Goal: Transaction & Acquisition: Obtain resource

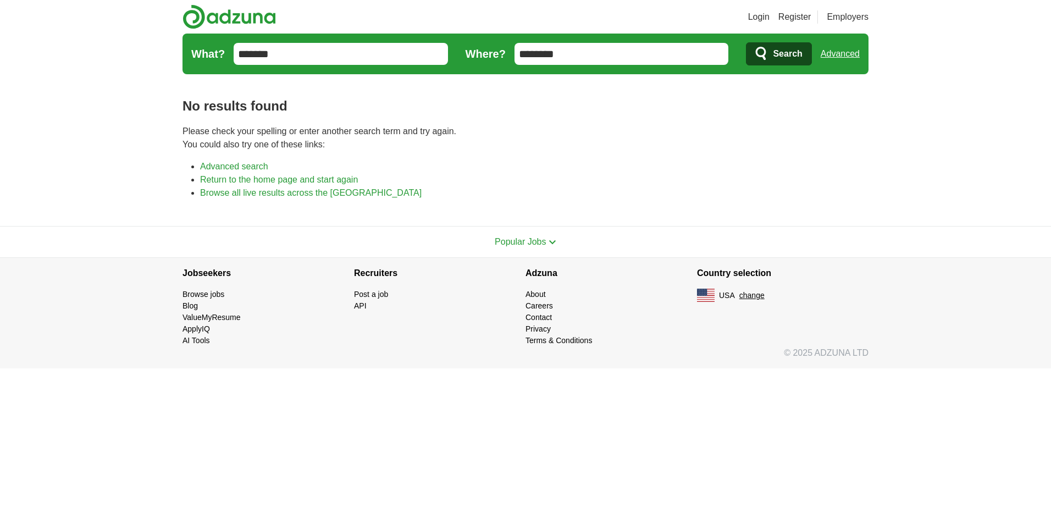
type input "*******"
click at [789, 56] on span "Search" at bounding box center [787, 54] width 29 height 22
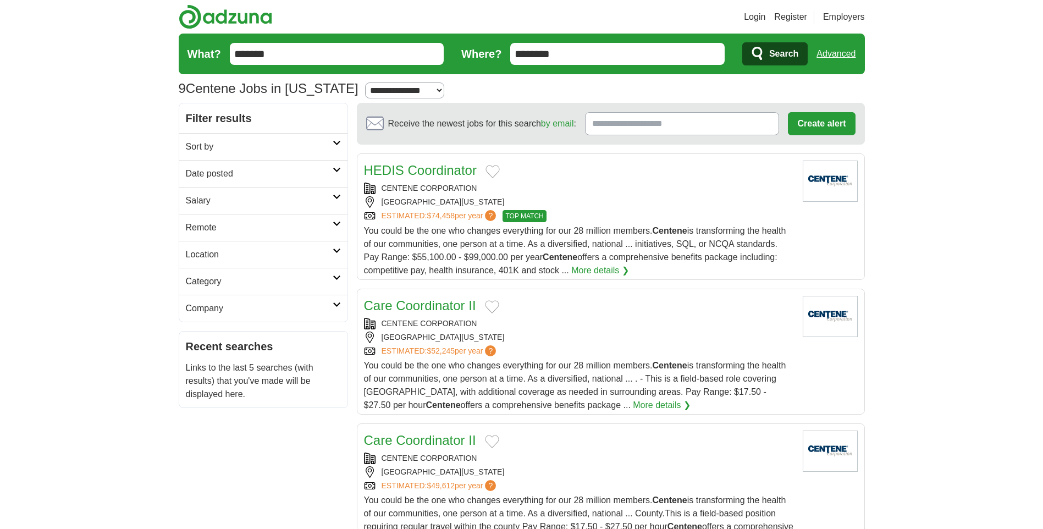
click at [583, 265] on link "More details ❯" at bounding box center [600, 270] width 58 height 13
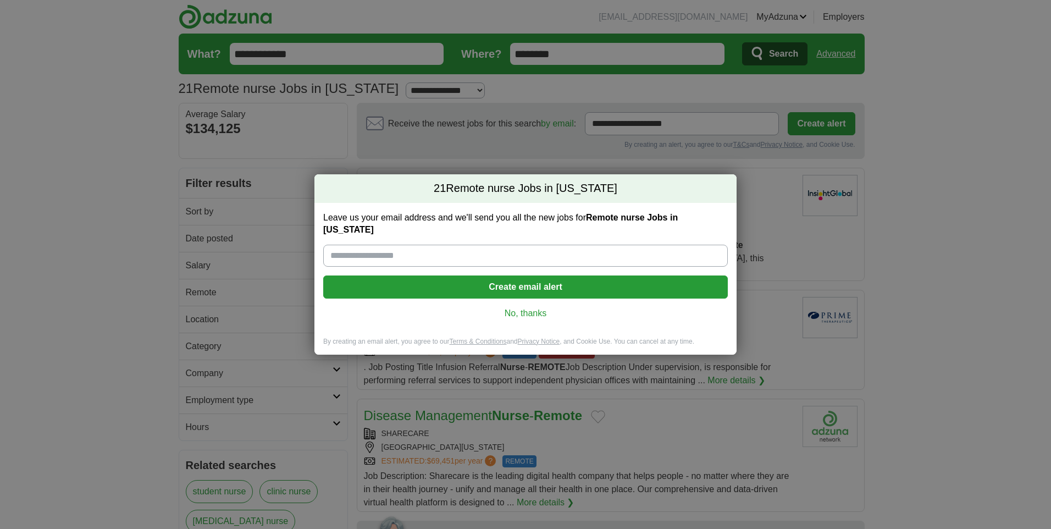
click at [505, 248] on input "Leave us your email address and we'll send you all the new jobs for Remote nurs…" at bounding box center [525, 256] width 405 height 22
type input "**********"
click at [540, 275] on button "Create email alert" at bounding box center [525, 286] width 405 height 23
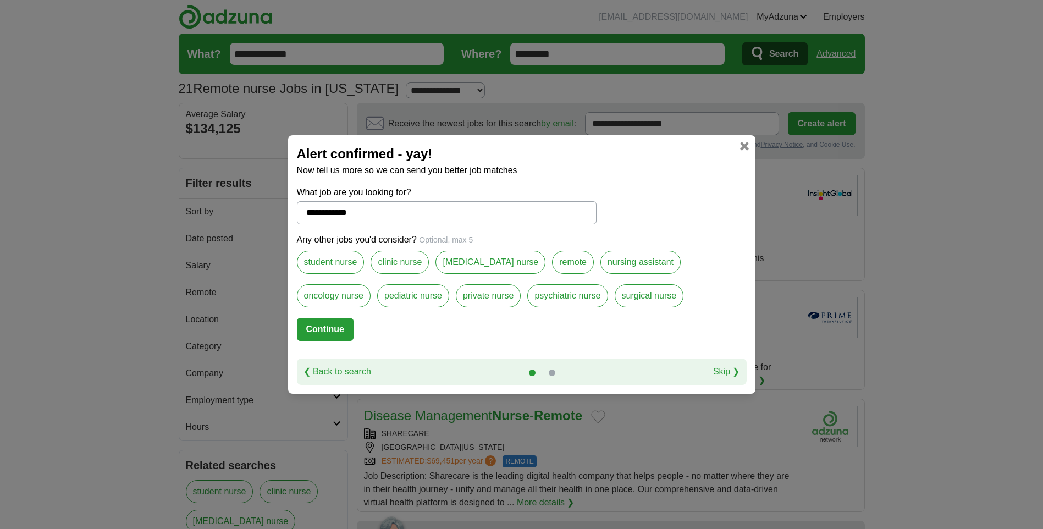
click at [552, 263] on label "remote" at bounding box center [573, 262] width 42 height 23
click at [527, 296] on label "psychiatric nurse" at bounding box center [567, 295] width 80 height 23
click at [347, 328] on button "Continue" at bounding box center [325, 329] width 57 height 23
select select "*"
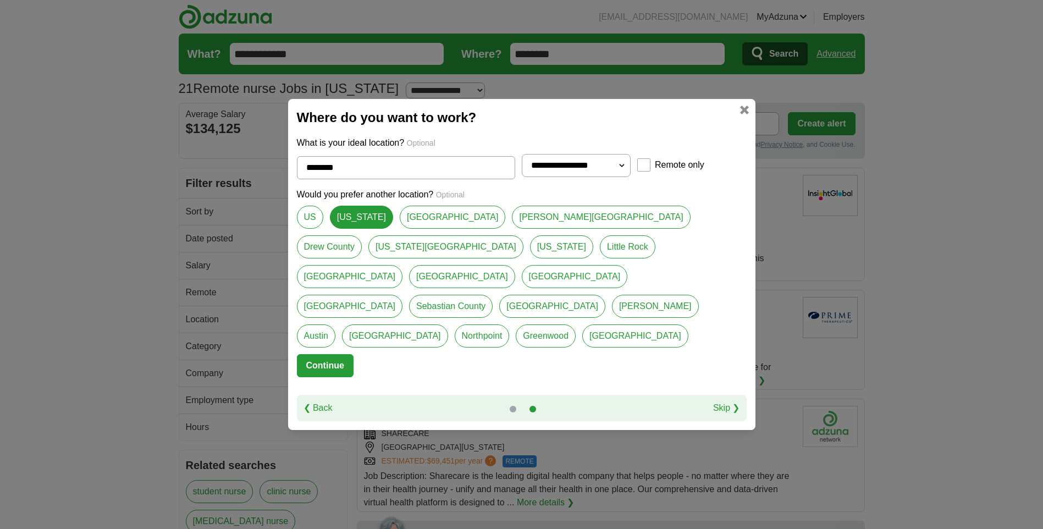
click at [312, 229] on link "US" at bounding box center [310, 217] width 26 height 23
click at [367, 229] on link "[US_STATE]" at bounding box center [361, 217] width 63 height 23
type input "********"
select select "*"
click at [308, 229] on link "US" at bounding box center [310, 217] width 26 height 23
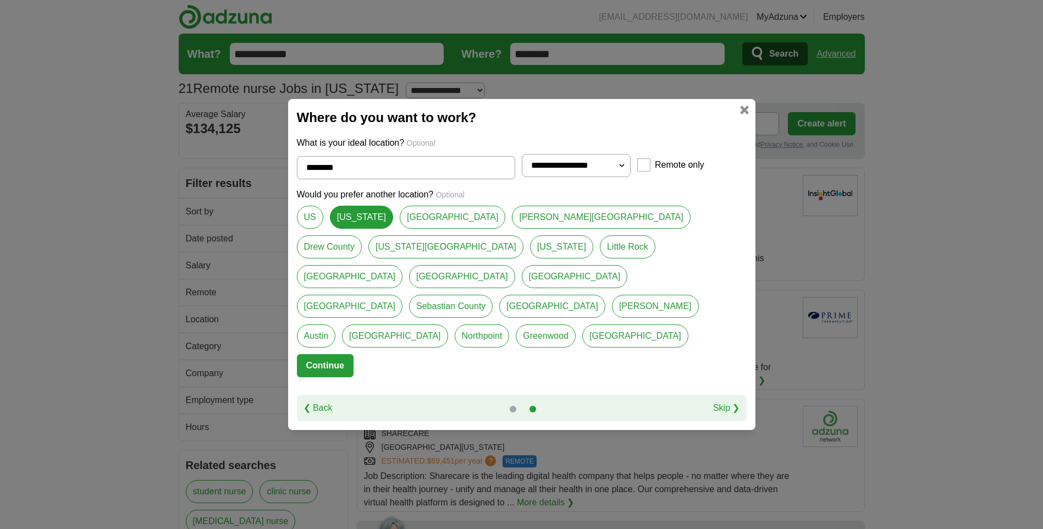
type input "**"
click at [338, 354] on button "Continue" at bounding box center [325, 365] width 57 height 23
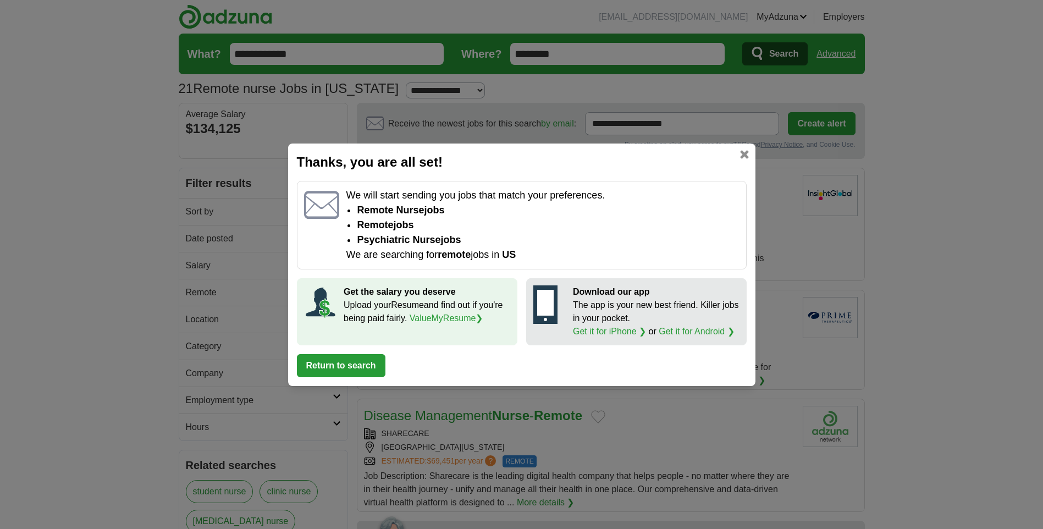
click at [361, 359] on button "Return to search" at bounding box center [341, 365] width 88 height 23
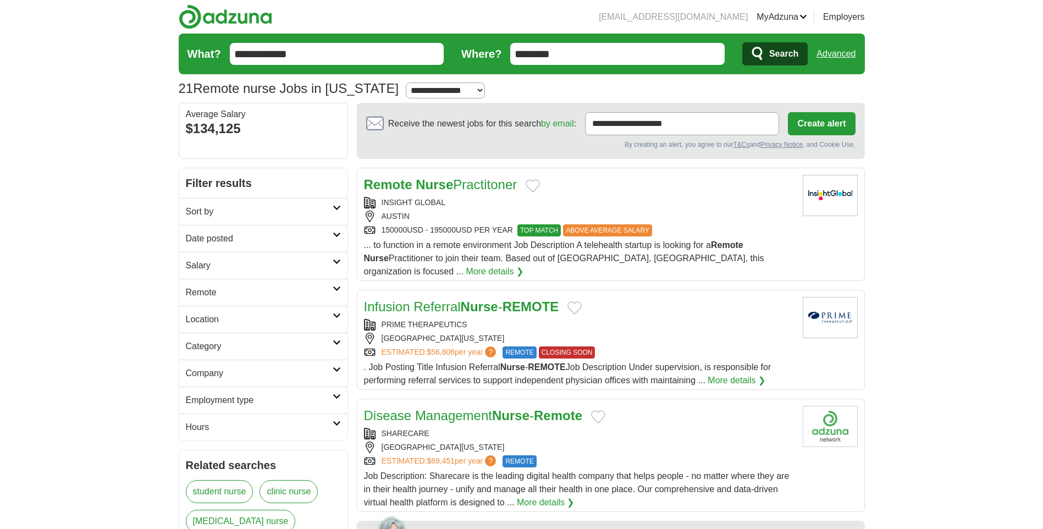
click at [580, 301] on button "Add to favorite jobs" at bounding box center [574, 307] width 14 height 13
click at [581, 301] on button "Add to favorite jobs" at bounding box center [574, 307] width 14 height 13
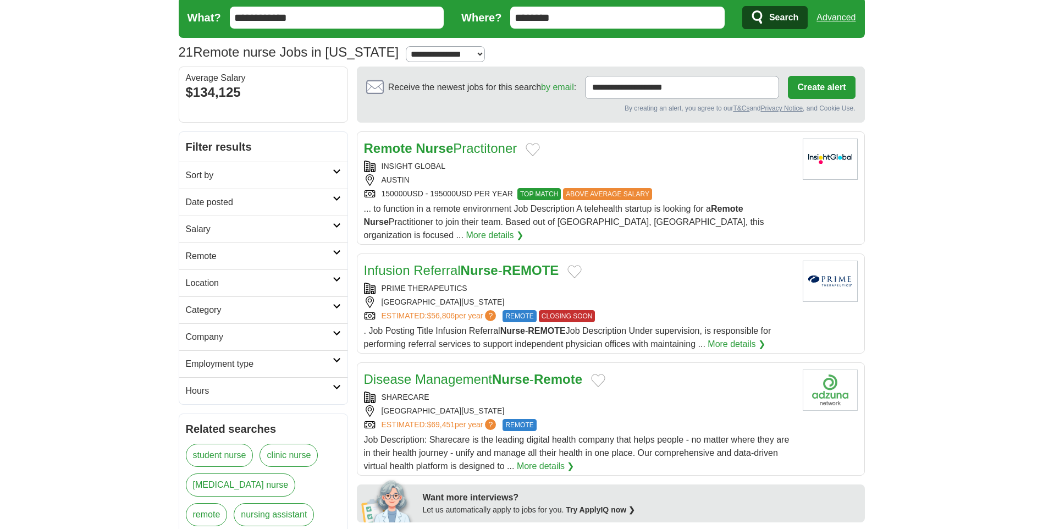
scroll to position [55, 0]
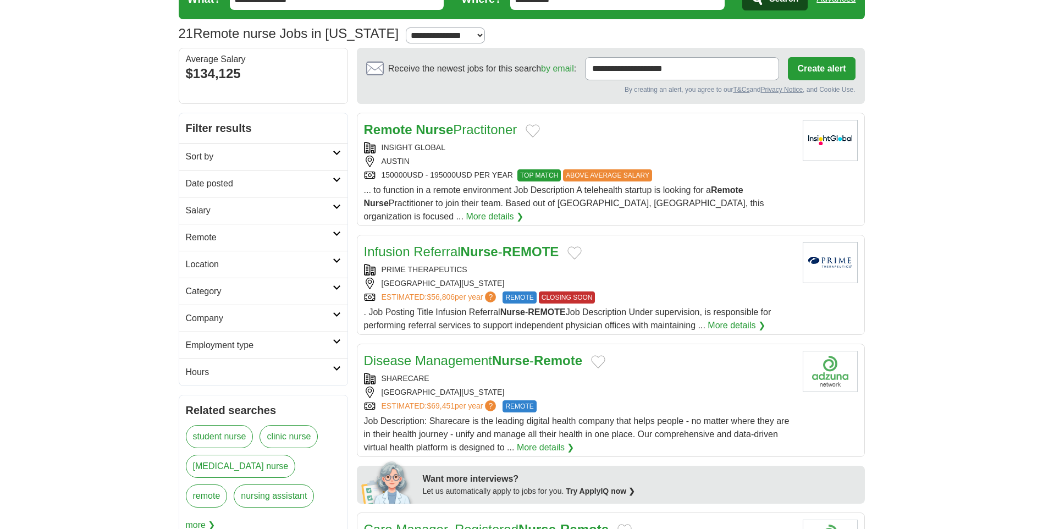
click at [581, 246] on button "Add to favorite jobs" at bounding box center [574, 252] width 14 height 13
drag, startPoint x: 607, startPoint y: 346, endPoint x: 668, endPoint y: 343, distance: 61.6
click at [605, 355] on button "Add to favorite jobs" at bounding box center [598, 361] width 14 height 13
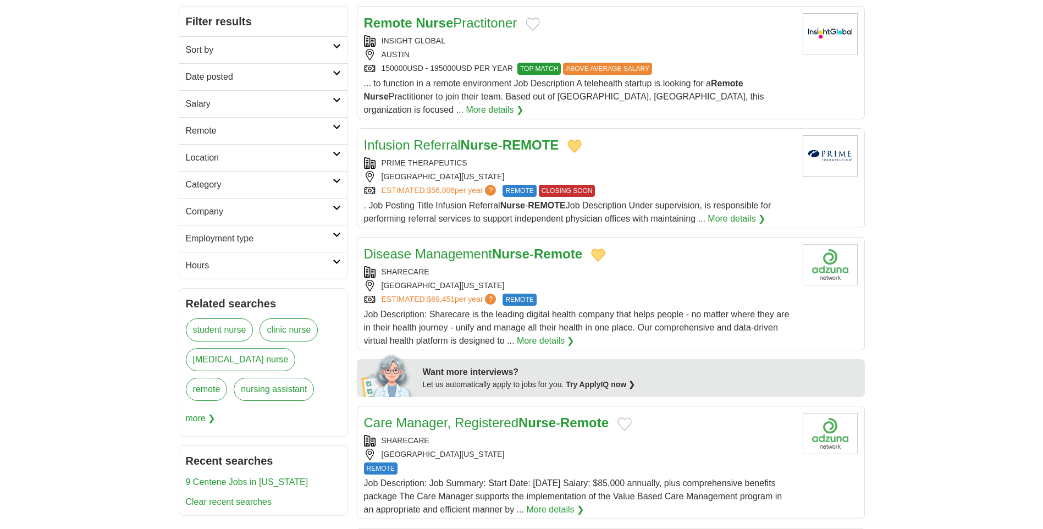
scroll to position [165, 0]
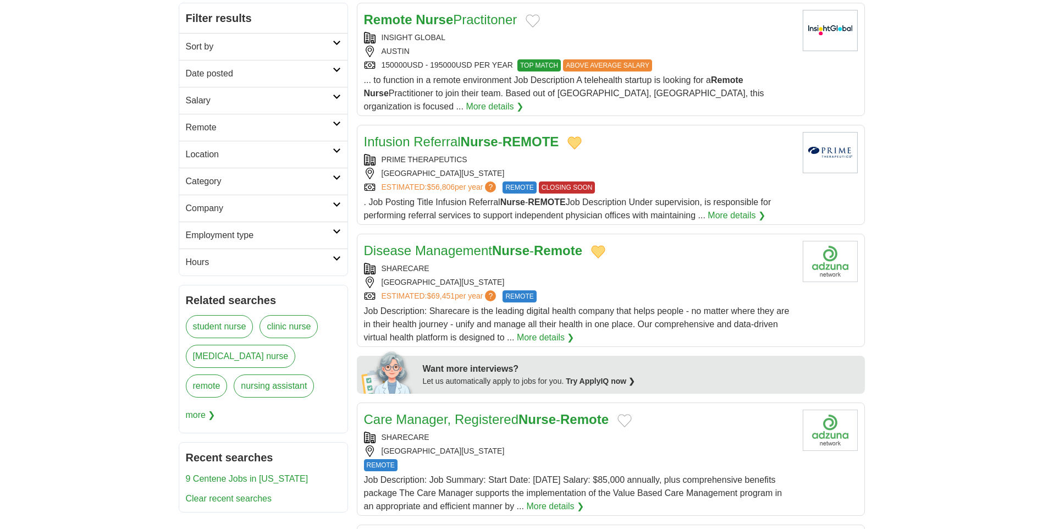
click at [631, 414] on button "Add to favorite jobs" at bounding box center [624, 420] width 14 height 13
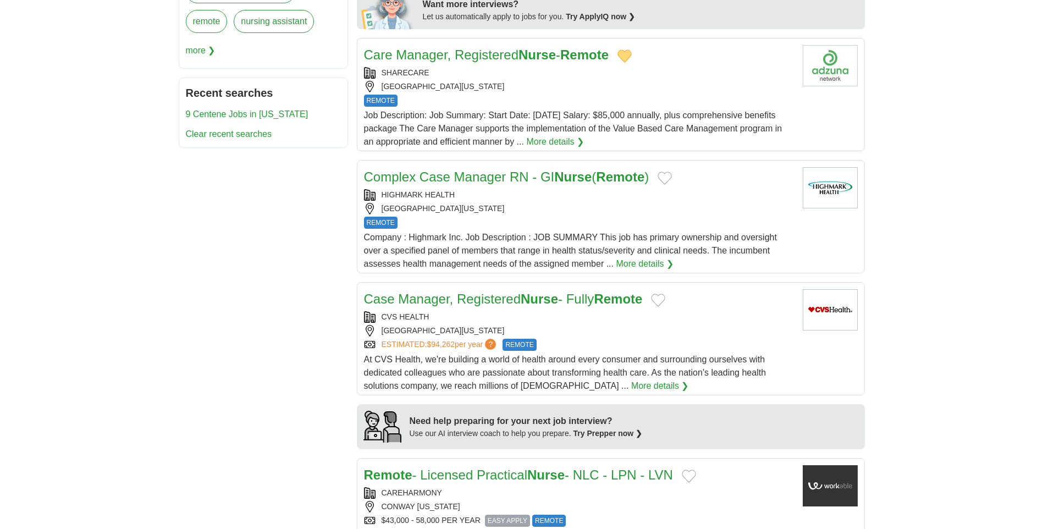
scroll to position [550, 0]
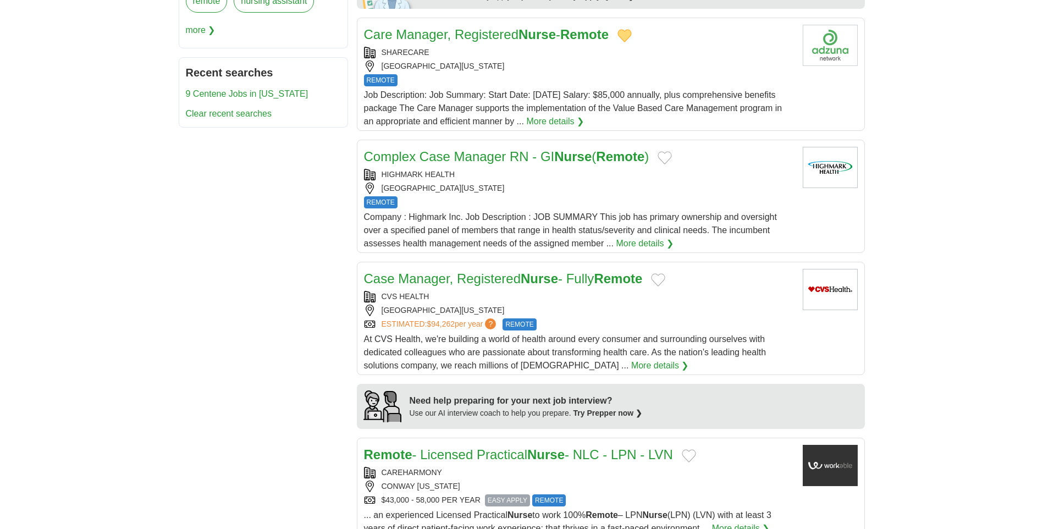
click at [665, 273] on button "Add to favorite jobs" at bounding box center [658, 279] width 14 height 13
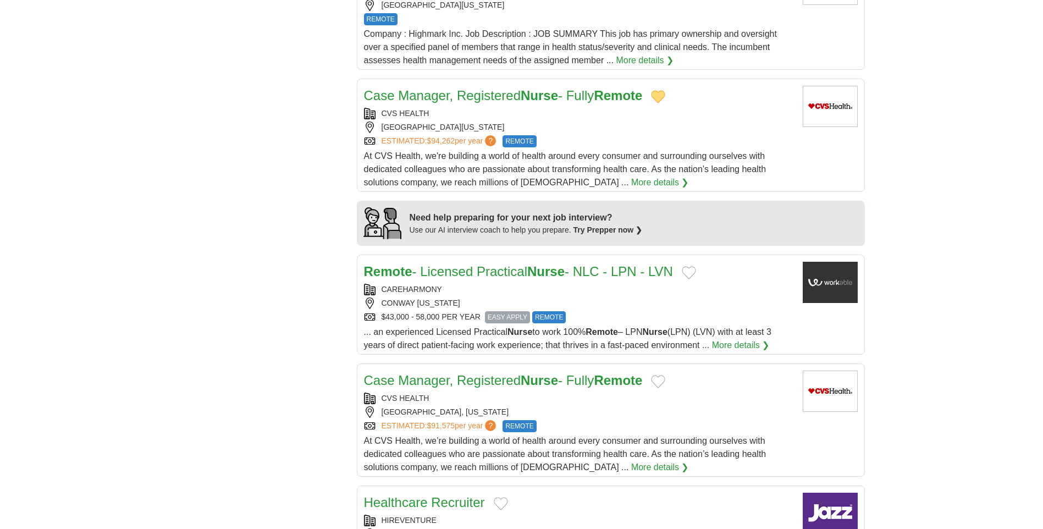
scroll to position [769, 0]
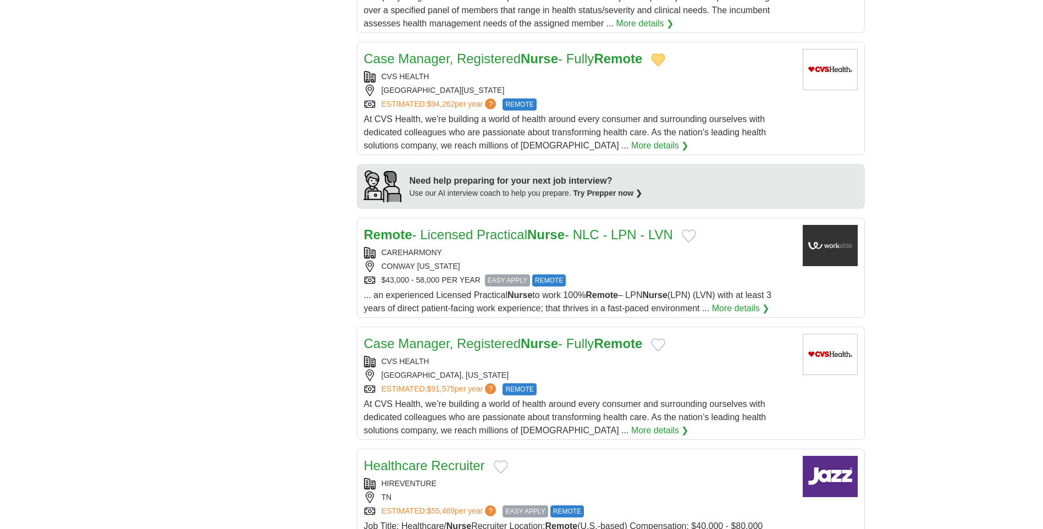
click at [665, 338] on button "Add to favorite jobs" at bounding box center [658, 344] width 14 height 13
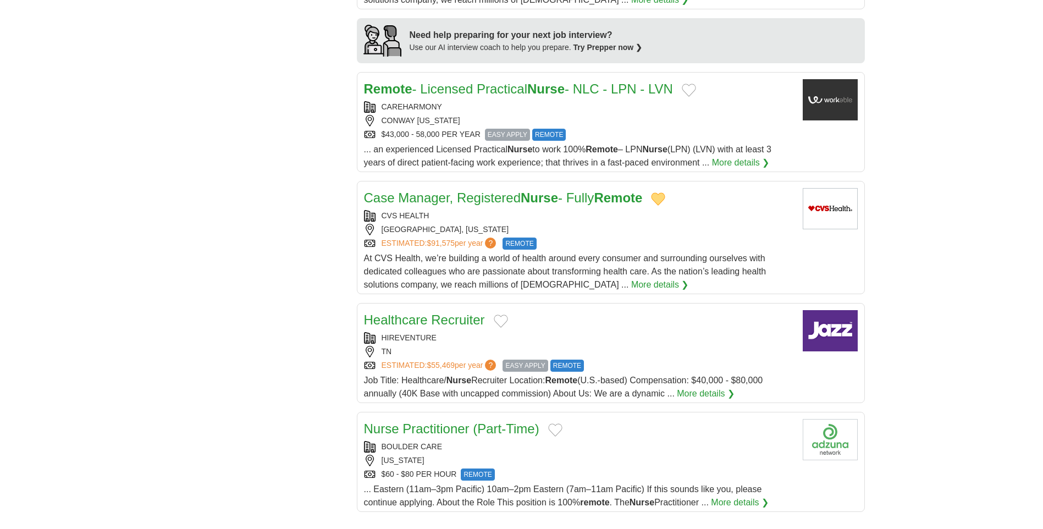
scroll to position [934, 0]
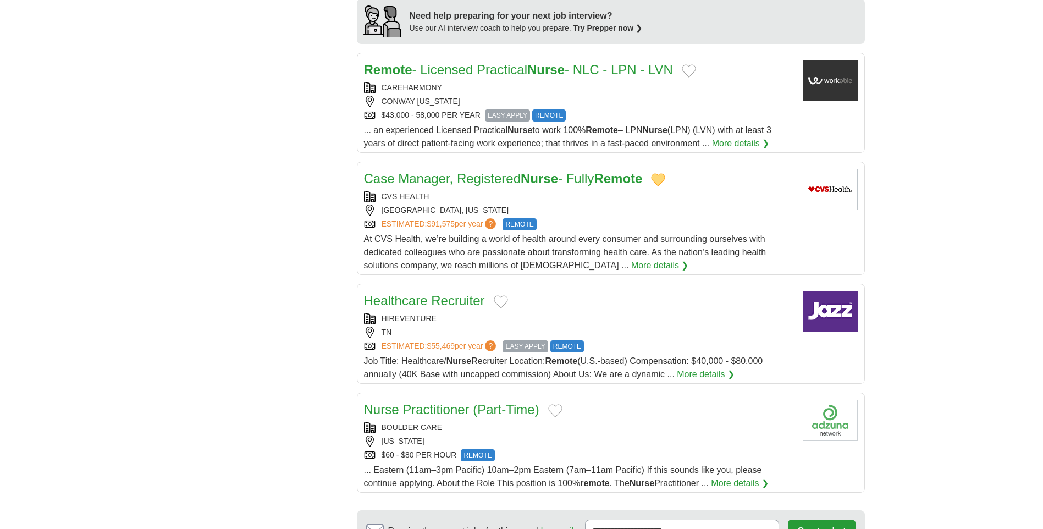
click at [498, 295] on button "Add to favorite jobs" at bounding box center [501, 301] width 14 height 13
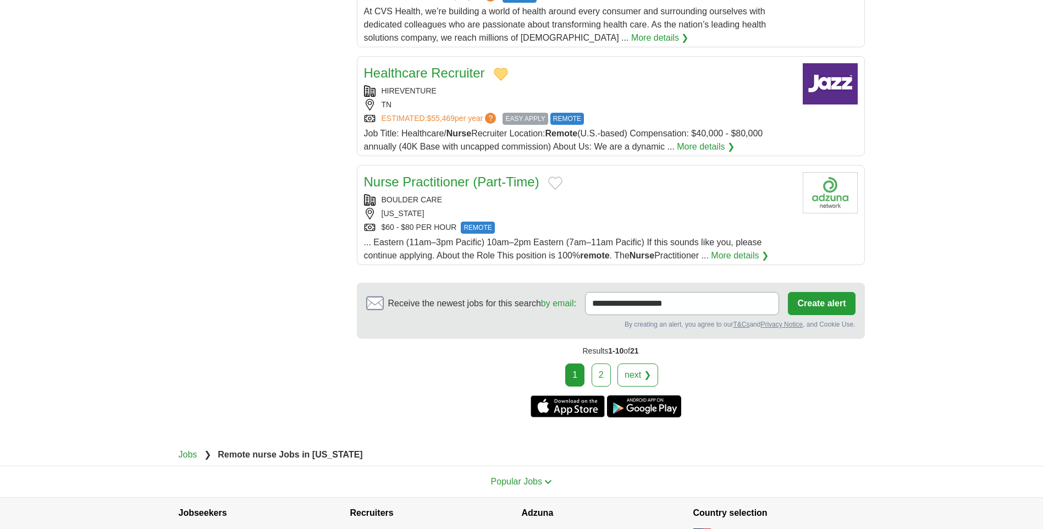
scroll to position [1209, 0]
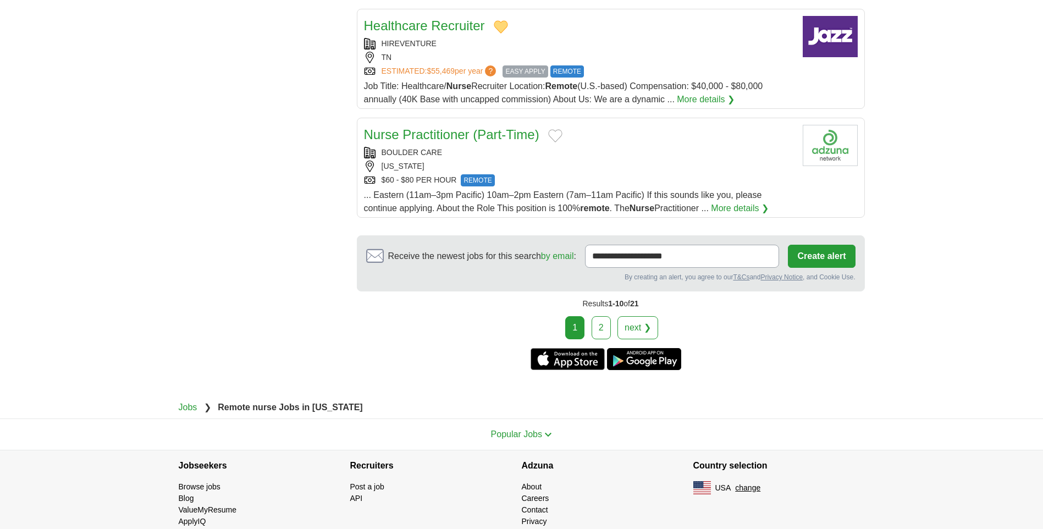
click at [599, 316] on link "2" at bounding box center [600, 327] width 19 height 23
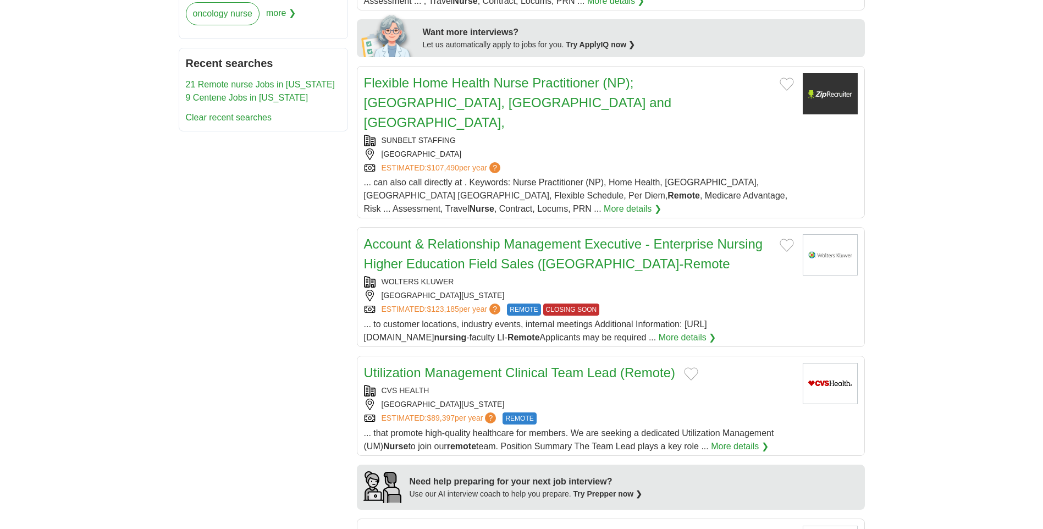
scroll to position [605, 0]
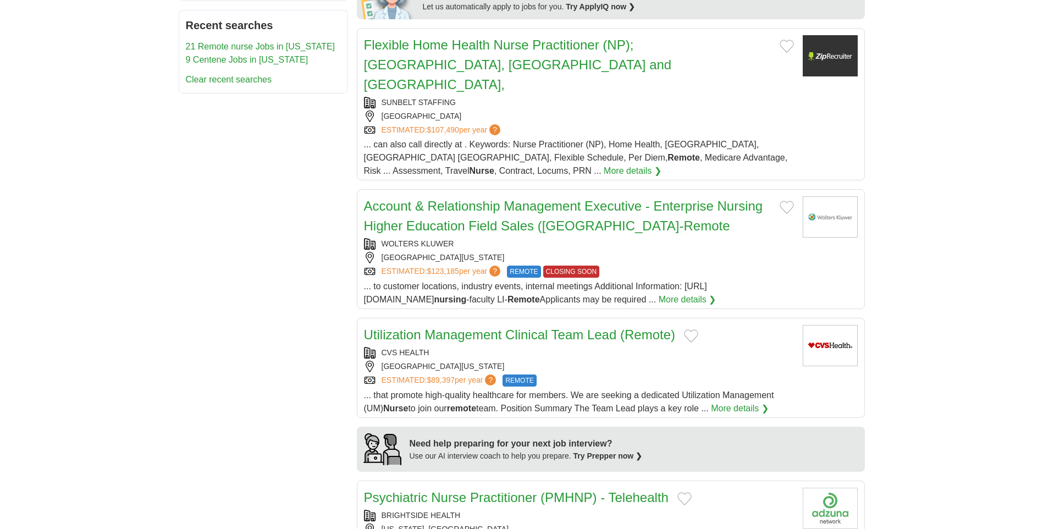
click at [696, 329] on button "Add to favorite jobs" at bounding box center [691, 335] width 14 height 13
click at [692, 325] on div "Utilization Management Clinical Team Lead (Remote)" at bounding box center [579, 335] width 430 height 20
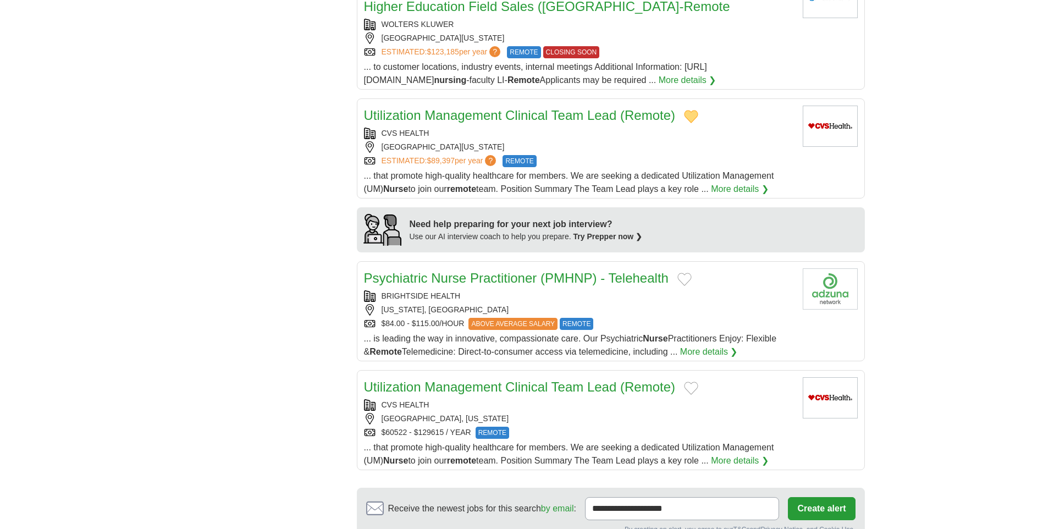
scroll to position [824, 0]
click at [689, 381] on button "Add to favorite jobs" at bounding box center [691, 387] width 14 height 13
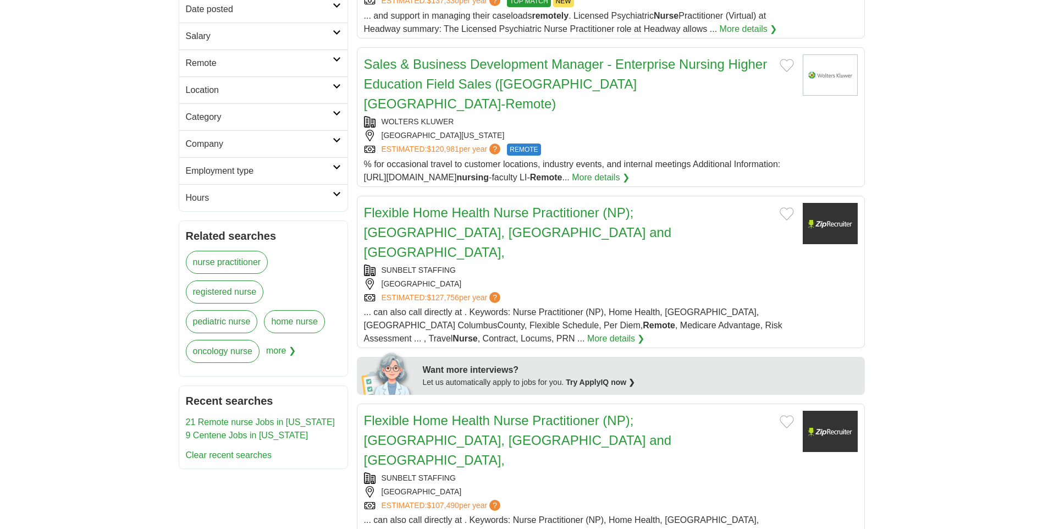
scroll to position [275, 0]
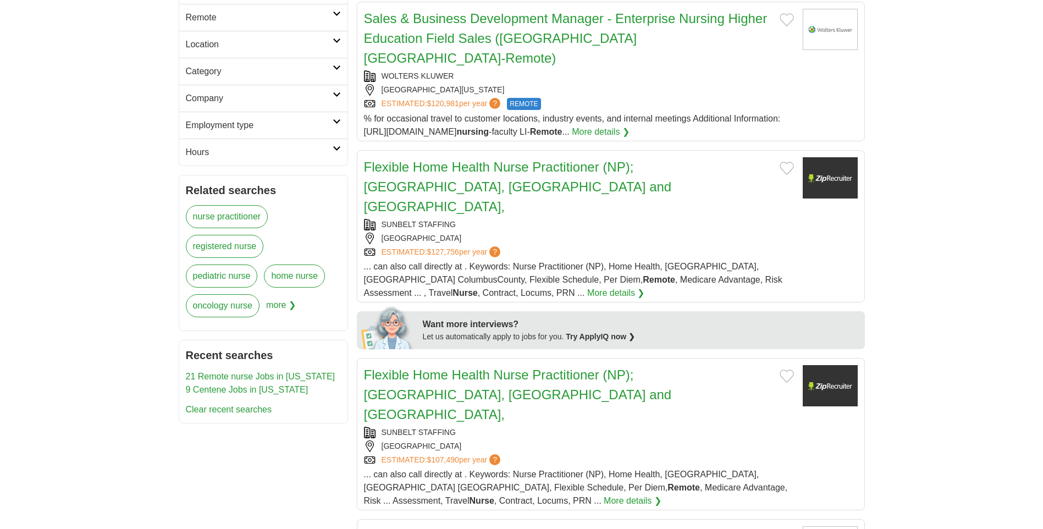
click at [242, 251] on link "registered nurse" at bounding box center [225, 246] width 78 height 23
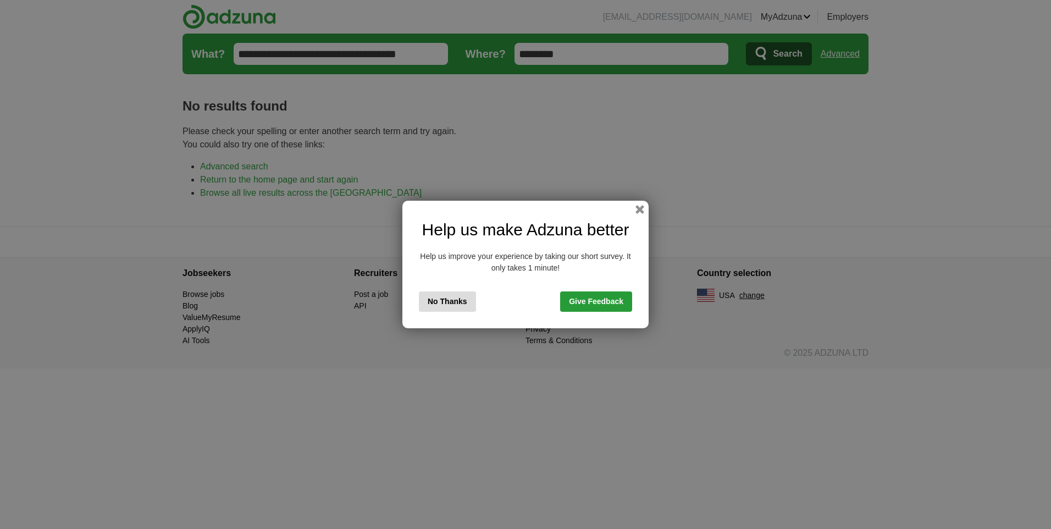
click at [454, 302] on button "No Thanks" at bounding box center [447, 301] width 57 height 20
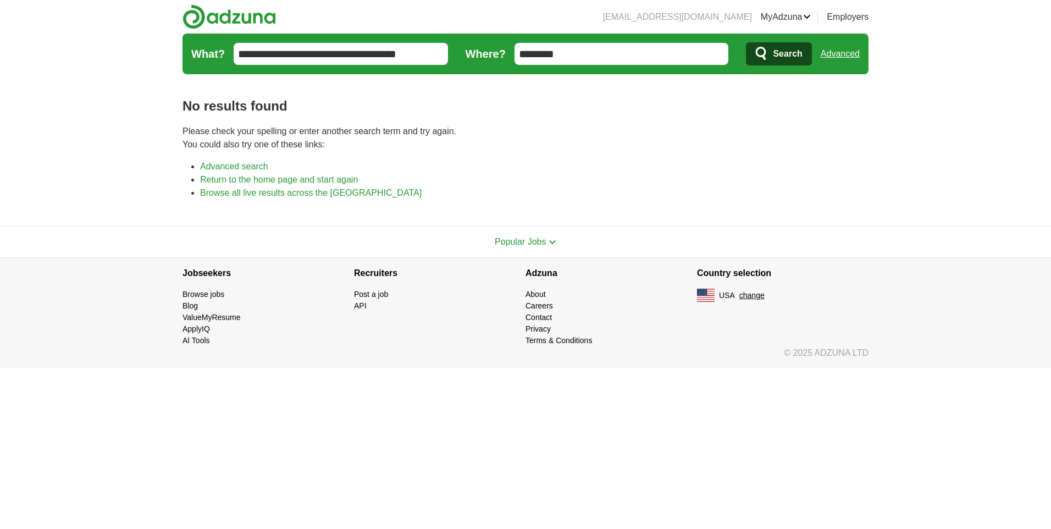
click at [335, 56] on input "**********" at bounding box center [341, 54] width 214 height 22
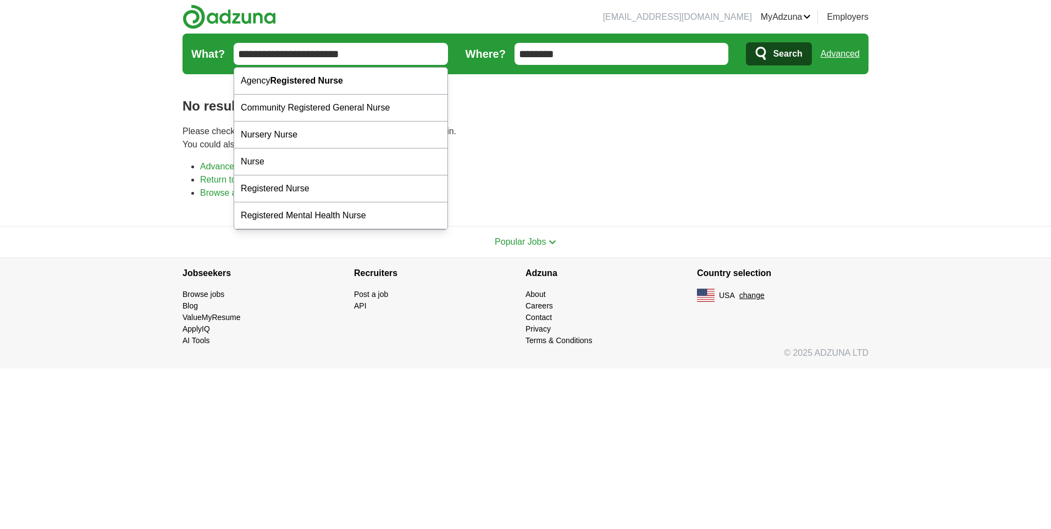
type input "**********"
click at [746, 42] on button "Search" at bounding box center [778, 53] width 65 height 23
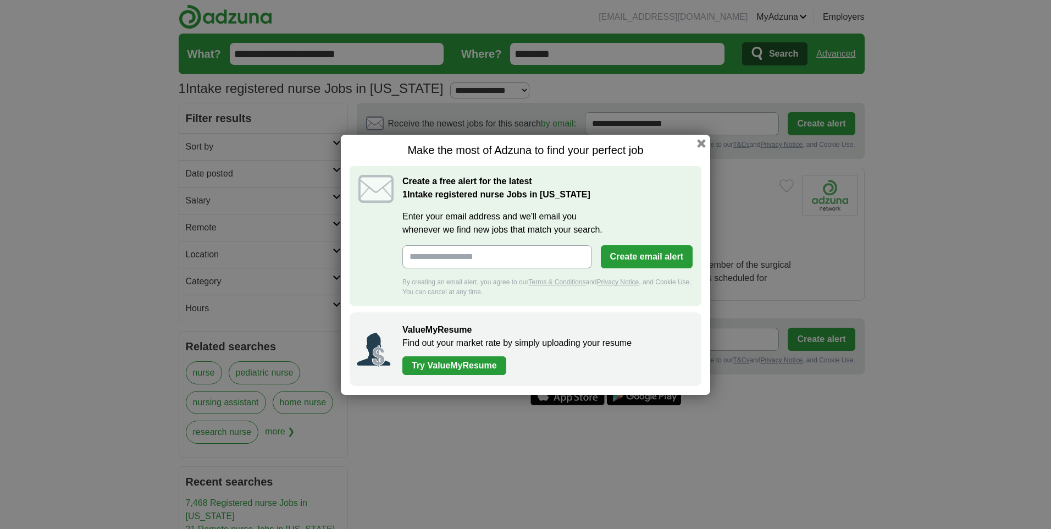
click at [652, 467] on div "Make the most of Adzuna to find your perfect job Create a free alert for the la…" at bounding box center [525, 264] width 1051 height 529
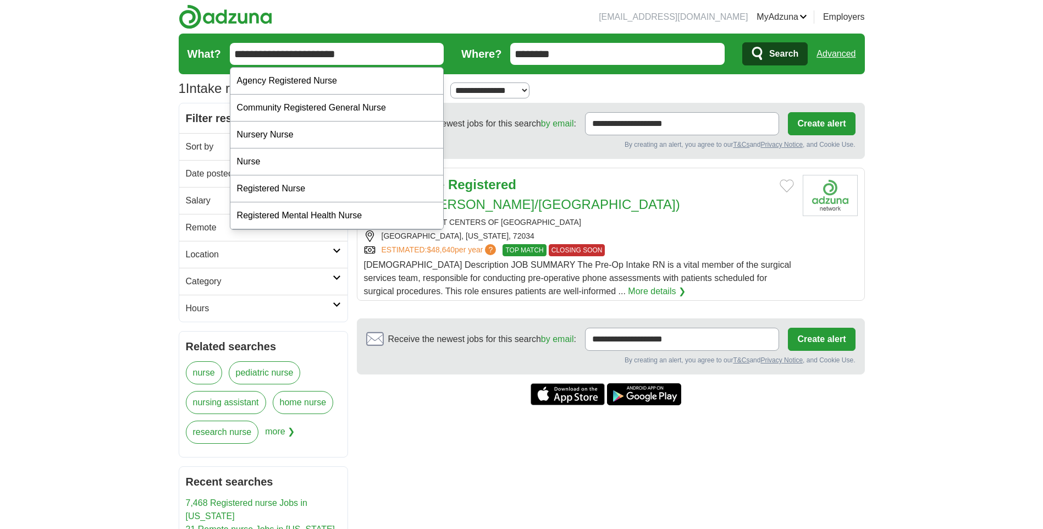
drag, startPoint x: 353, startPoint y: 55, endPoint x: 137, endPoint y: 54, distance: 216.0
click at [137, 54] on body "nancymiles4@gmail.com MyAdzuna Alerts Favorites Resumes ApplyIQ Preferences Pos…" at bounding box center [521, 390] width 1043 height 780
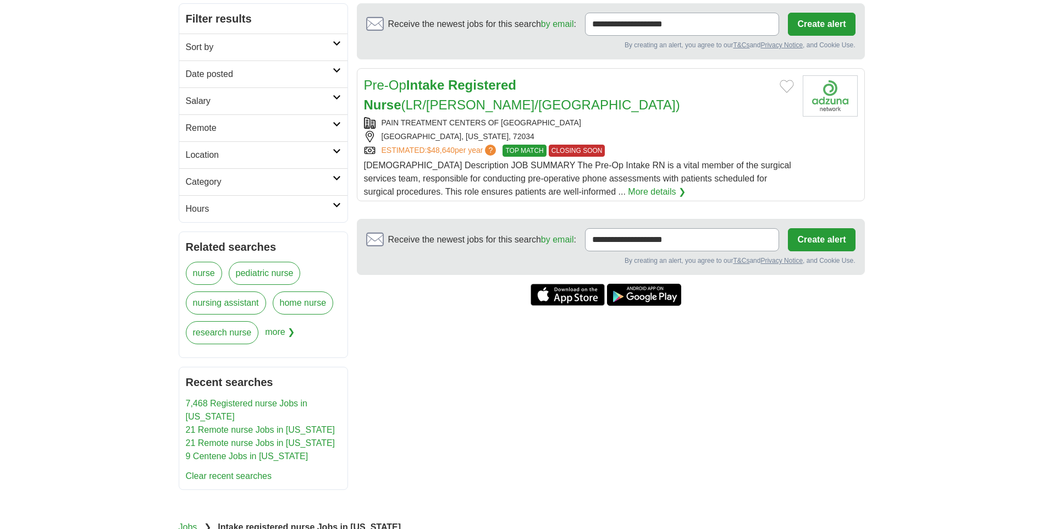
scroll to position [220, 0]
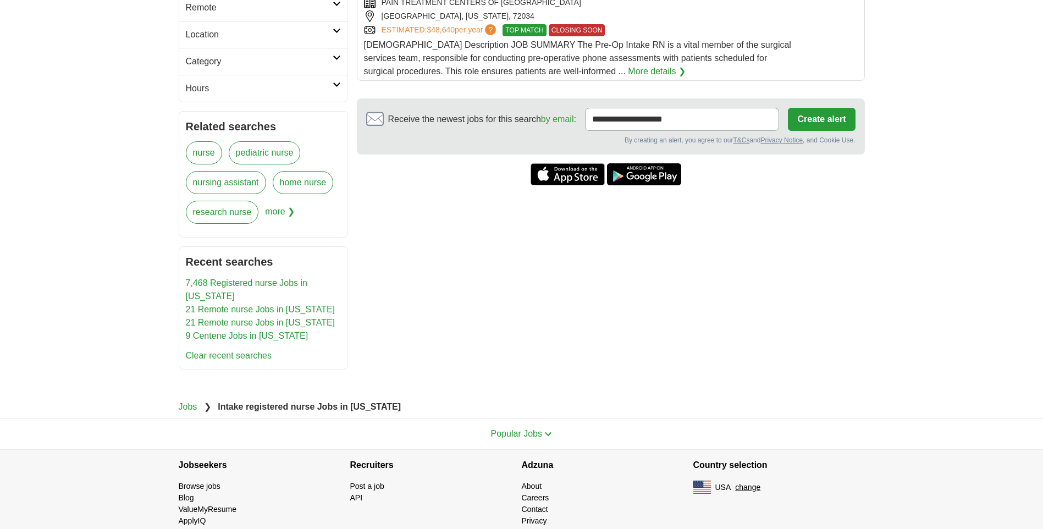
click at [267, 338] on link "9 Centene Jobs in Arkansas" at bounding box center [247, 335] width 123 height 9
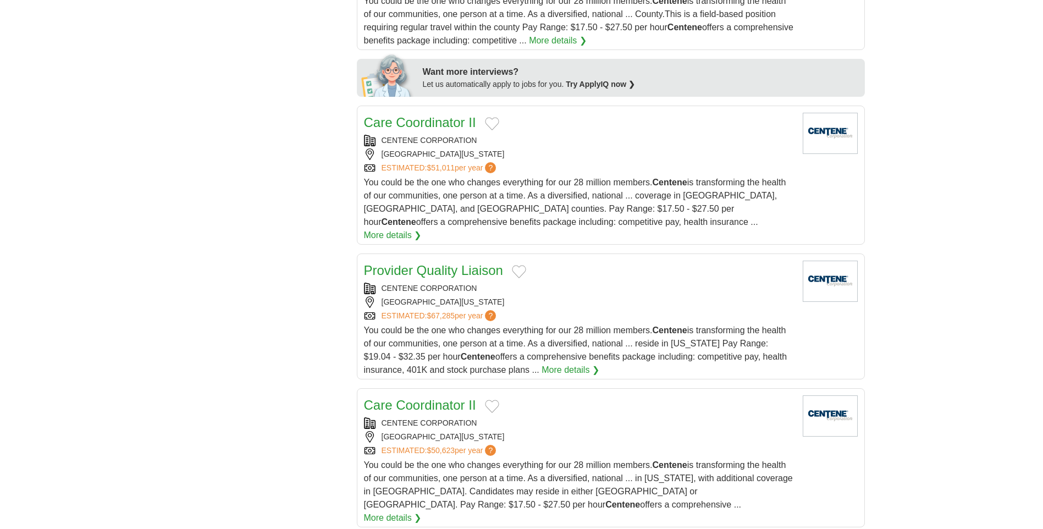
scroll to position [550, 0]
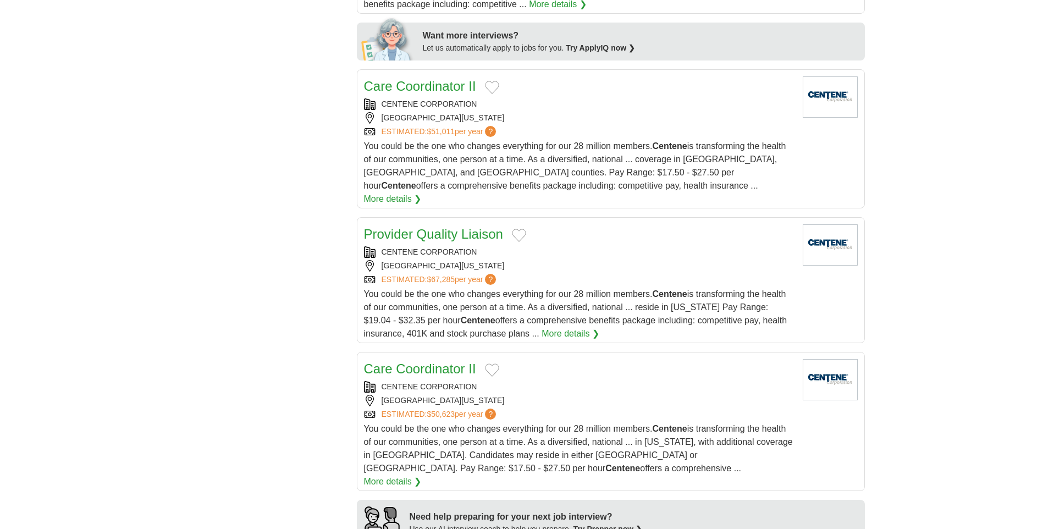
click at [430, 226] on link "Provider Quality Liaison" at bounding box center [433, 233] width 139 height 15
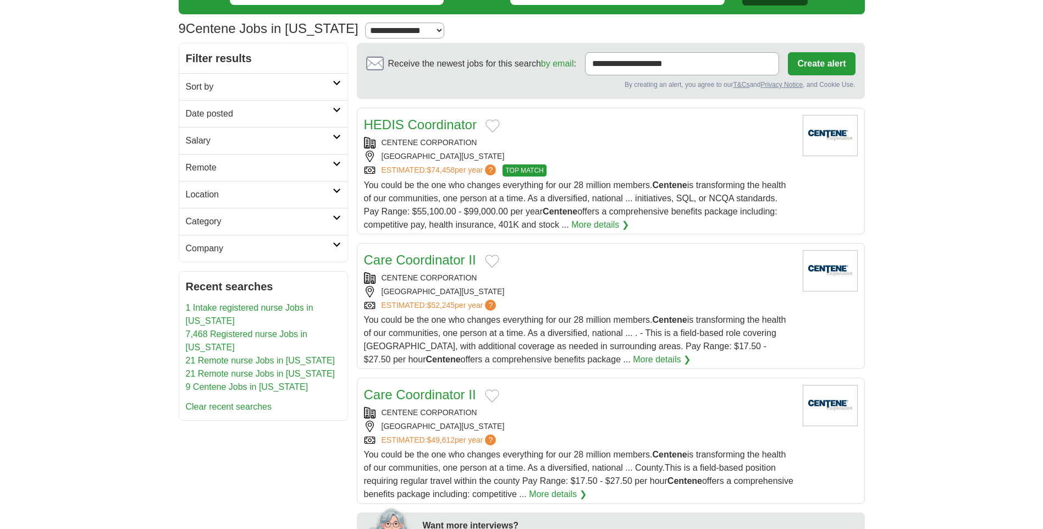
scroll to position [0, 0]
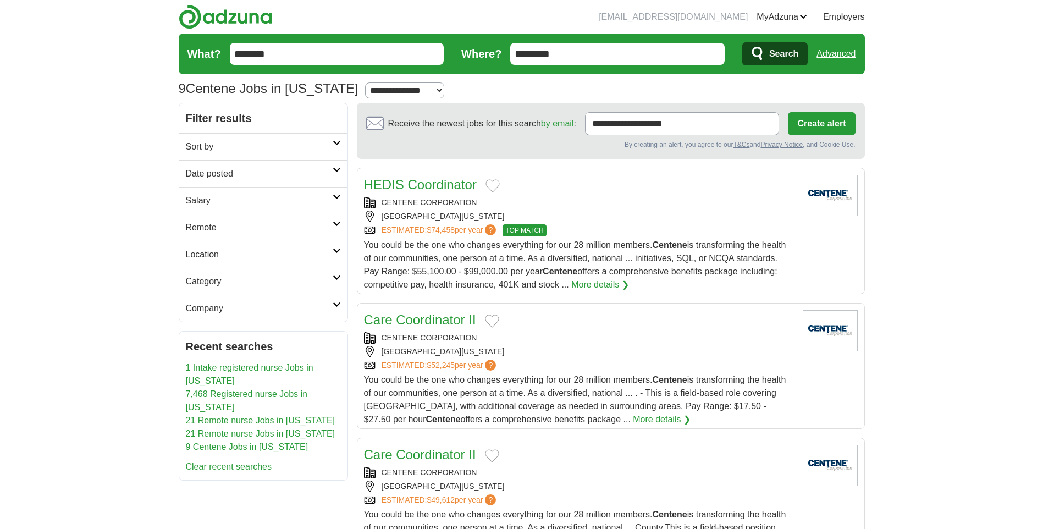
click at [247, 418] on link "21 Remote nurse Jobs in [US_STATE]" at bounding box center [260, 420] width 149 height 9
click at [249, 418] on link "21 Remote nurse Jobs in [US_STATE]" at bounding box center [260, 420] width 149 height 9
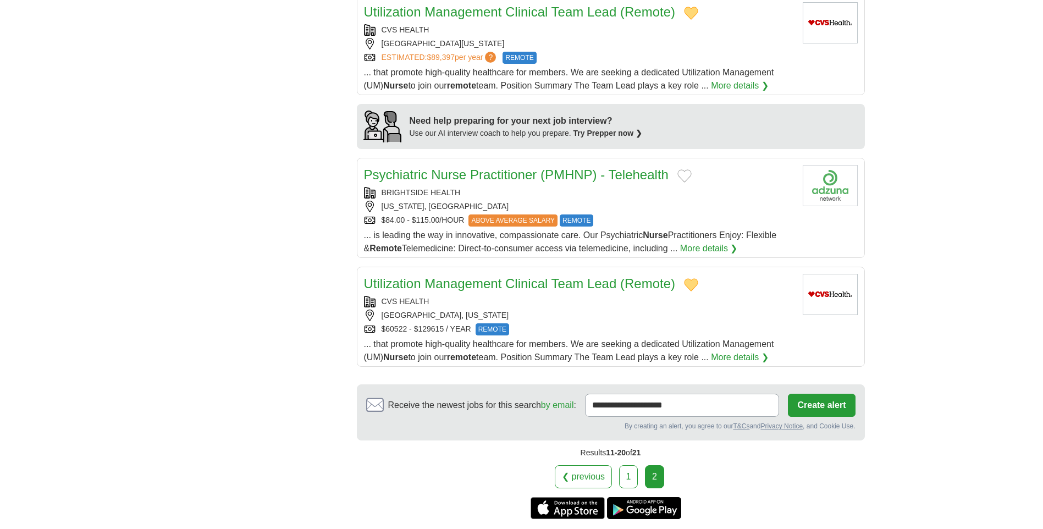
scroll to position [934, 0]
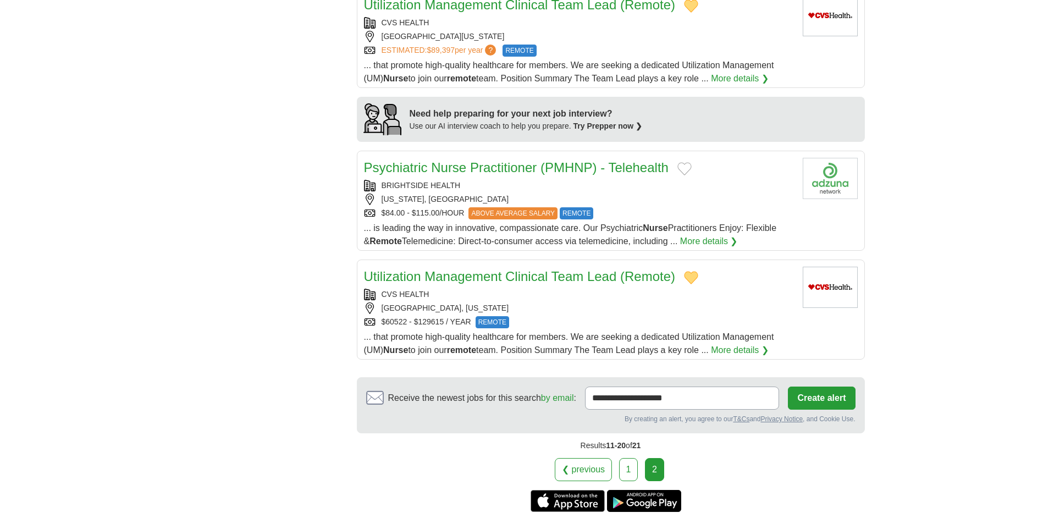
click at [619, 458] on link "1" at bounding box center [628, 469] width 19 height 23
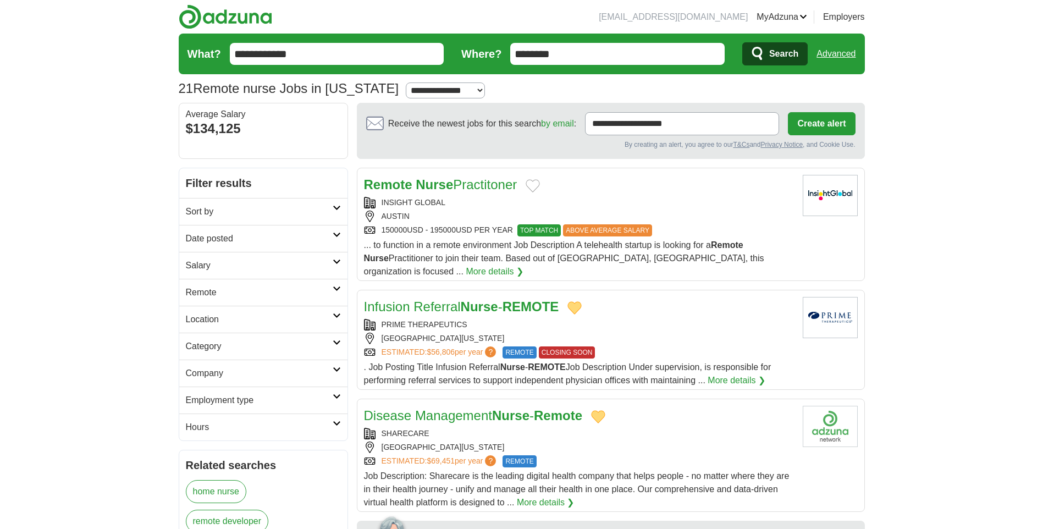
click at [729, 374] on link "More details ❯" at bounding box center [736, 380] width 58 height 13
drag, startPoint x: 136, startPoint y: 310, endPoint x: 949, endPoint y: 200, distance: 820.3
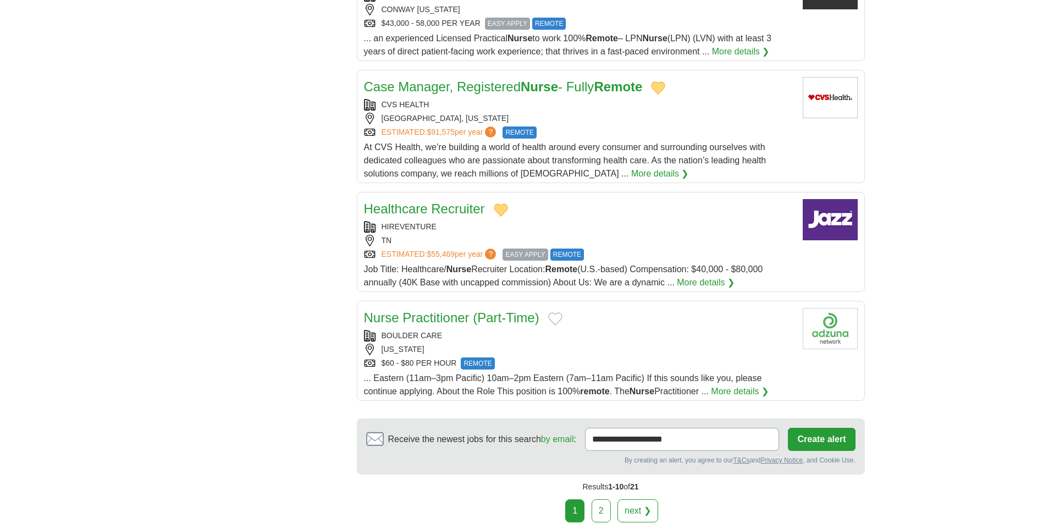
scroll to position [1044, 0]
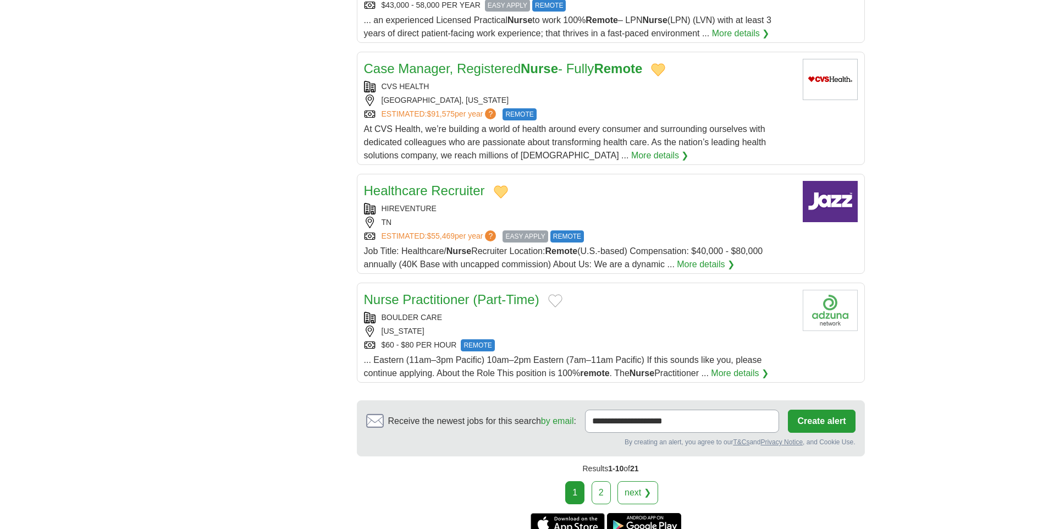
click at [598, 484] on link "2" at bounding box center [600, 492] width 19 height 23
